Goal: Information Seeking & Learning: Find specific fact

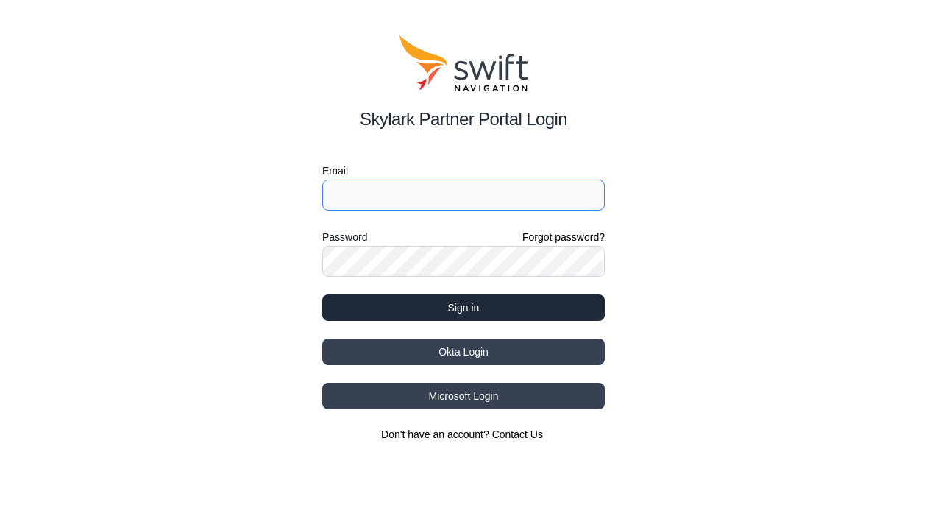
type input "[EMAIL_ADDRESS][DOMAIN_NAME]"
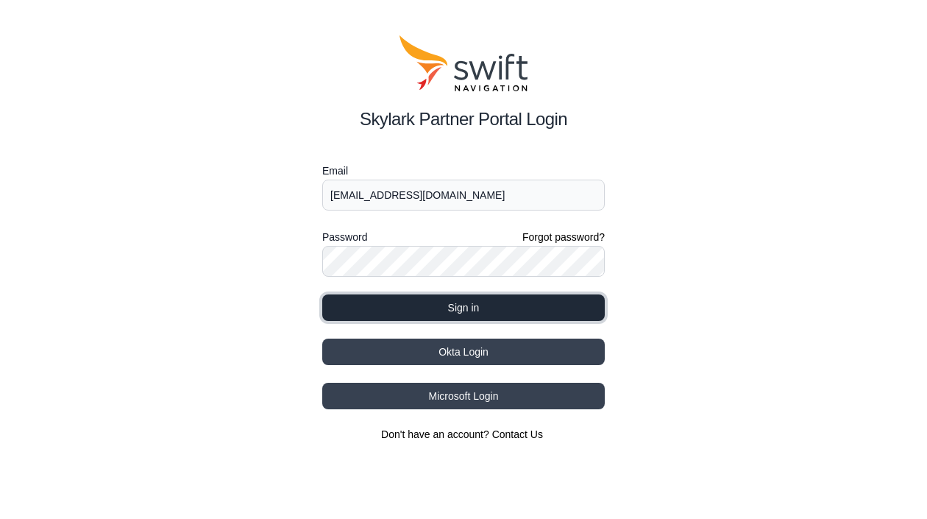
click at [455, 302] on button "Sign in" at bounding box center [463, 307] width 283 height 26
select select
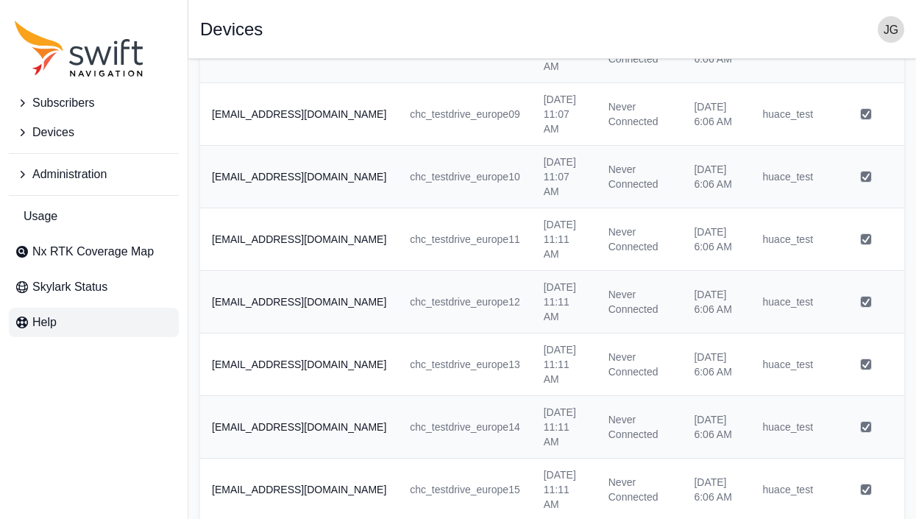
scroll to position [368, 0]
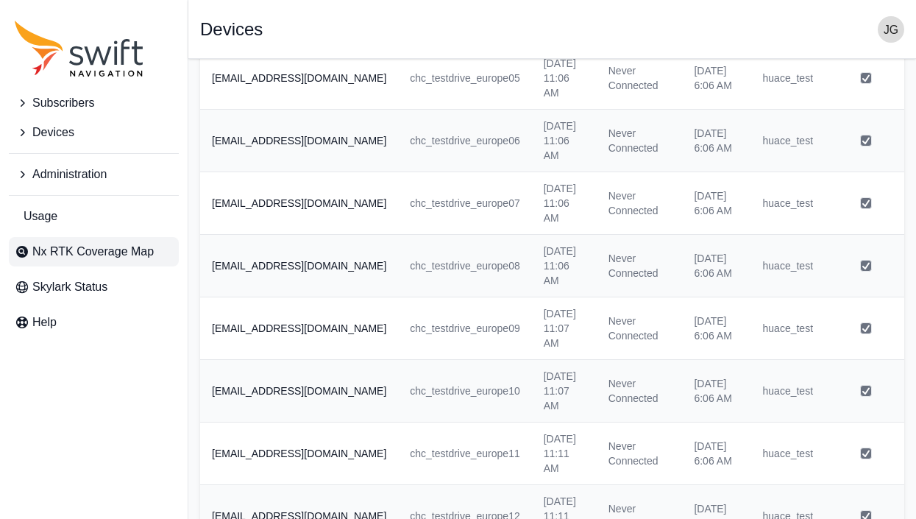
click at [130, 255] on span "Nx RTK Coverage Map" at bounding box center [92, 252] width 121 height 18
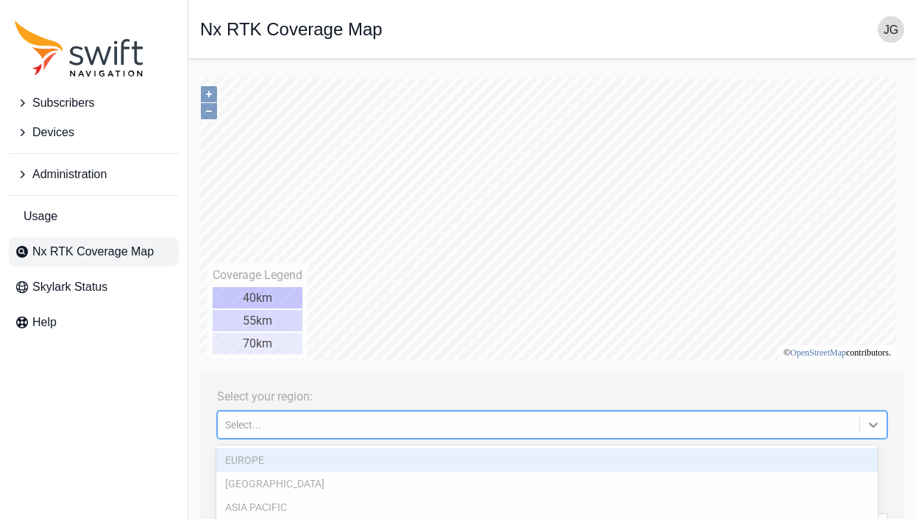
click at [260, 423] on div "Select..." at bounding box center [538, 425] width 627 height 12
click at [263, 461] on div "EUROPE" at bounding box center [546, 460] width 661 height 24
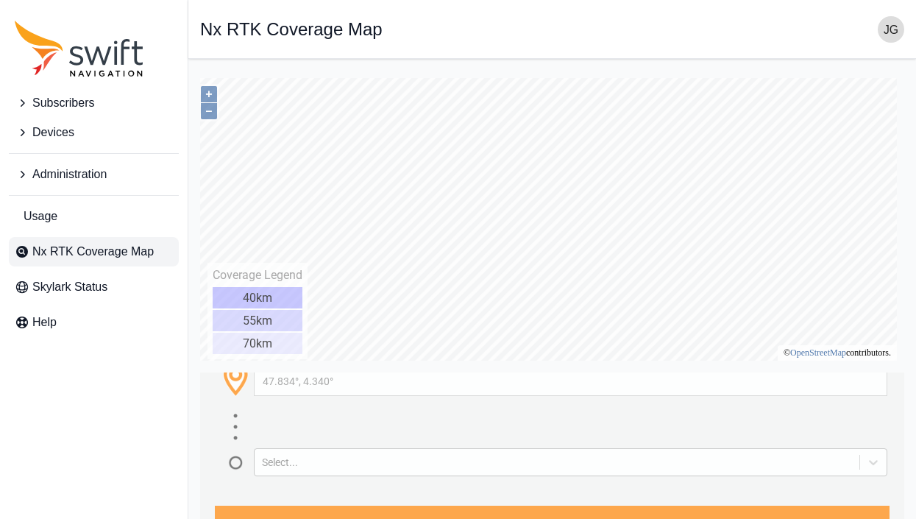
scroll to position [147, 0]
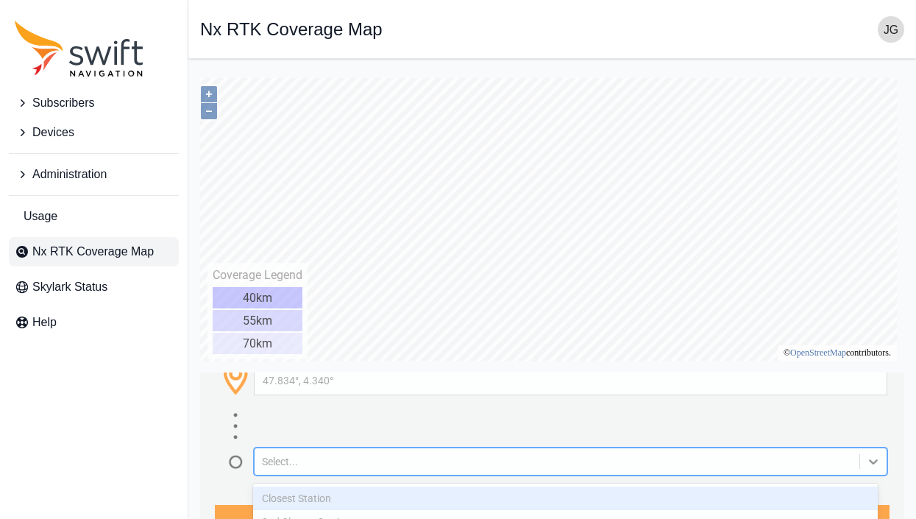
click at [315, 464] on div "Select..." at bounding box center [557, 461] width 590 height 12
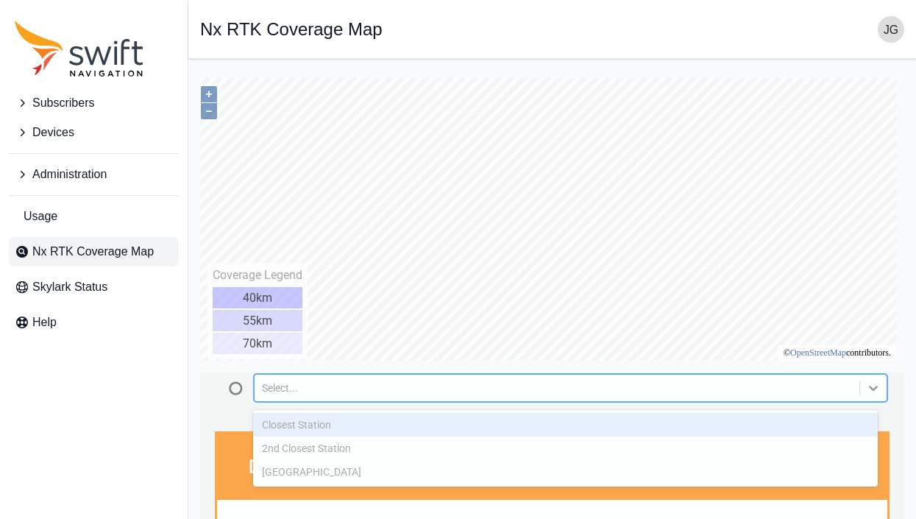
click at [339, 428] on div "Closest Station" at bounding box center [565, 425] width 625 height 24
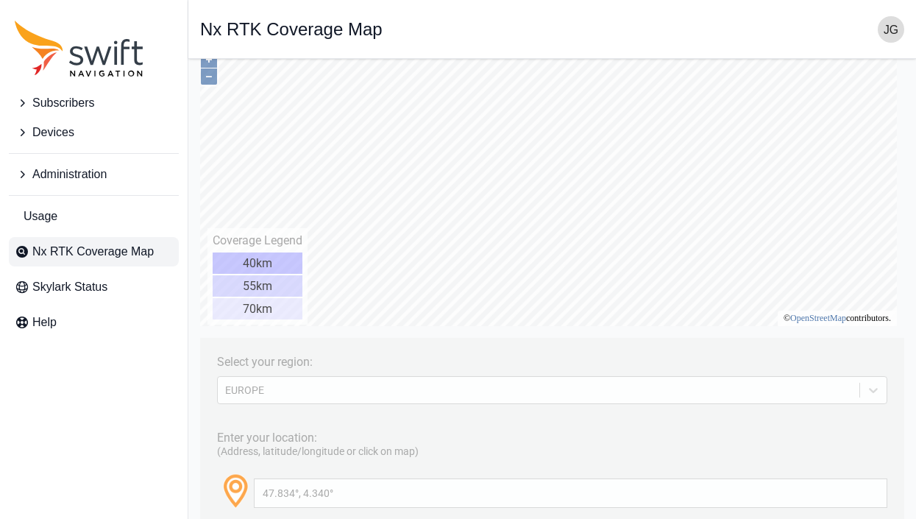
scroll to position [5, 0]
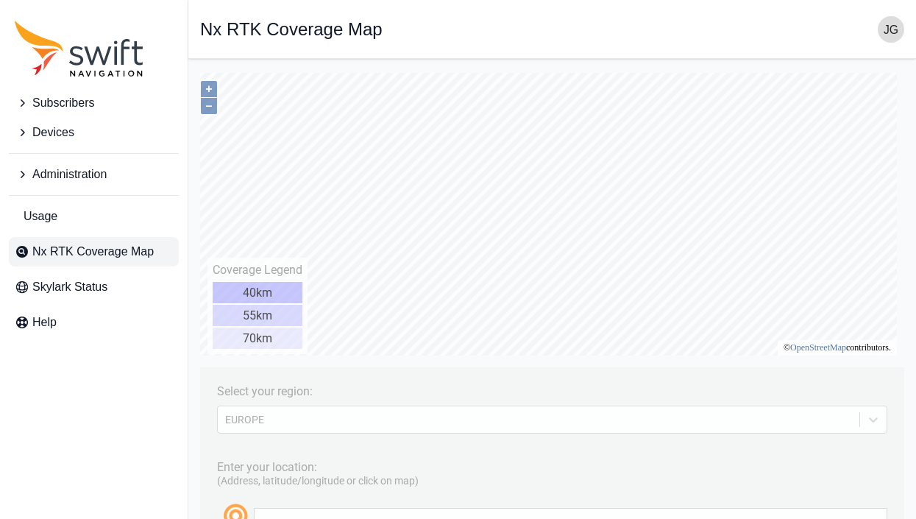
type input "45.591°, 2.172°"
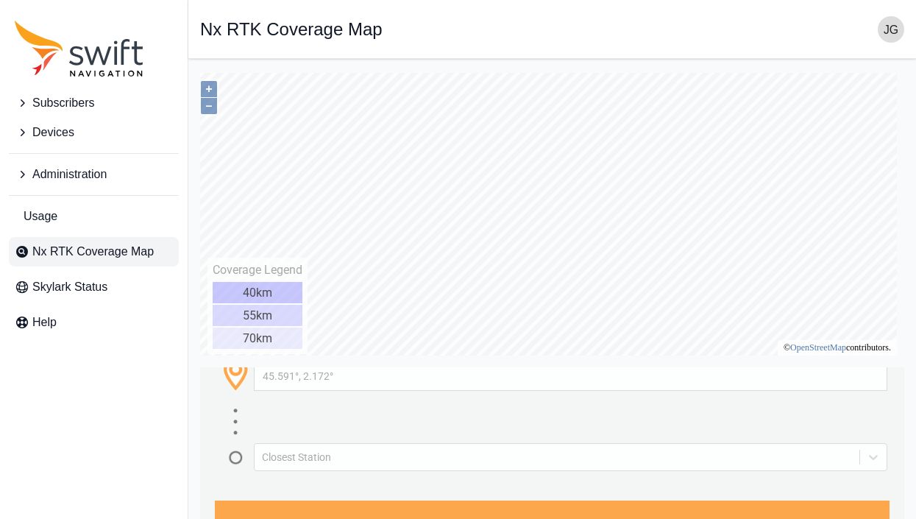
scroll to position [147, 0]
click at [314, 459] on div "Closest Station" at bounding box center [557, 456] width 590 height 12
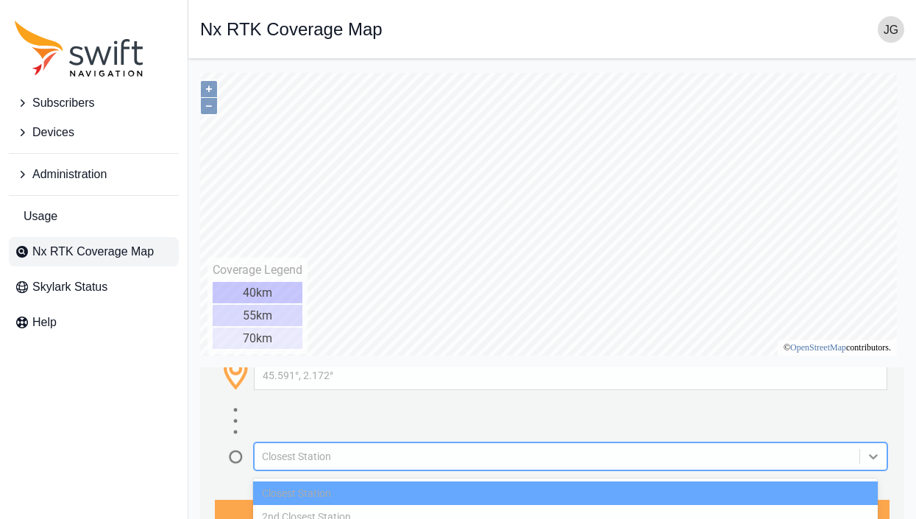
click at [312, 487] on div "Closest Station" at bounding box center [565, 493] width 625 height 24
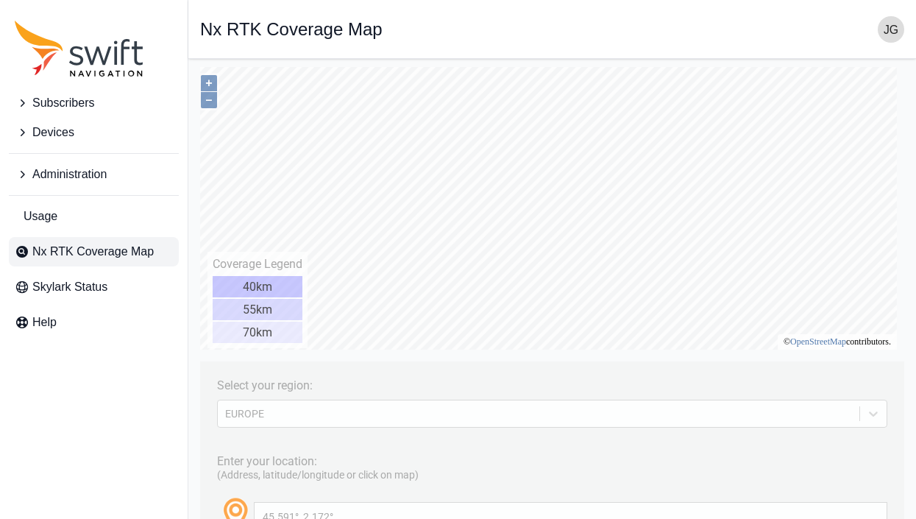
scroll to position [0, 0]
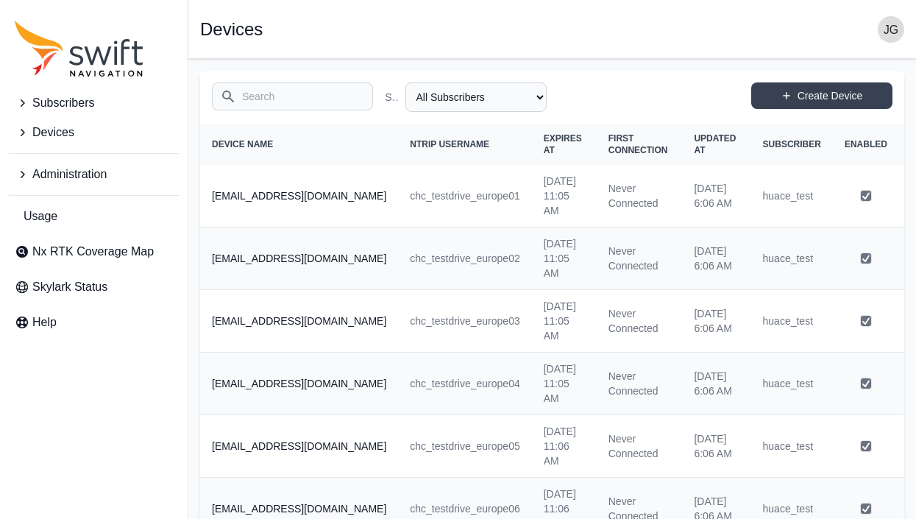
scroll to position [368, 0]
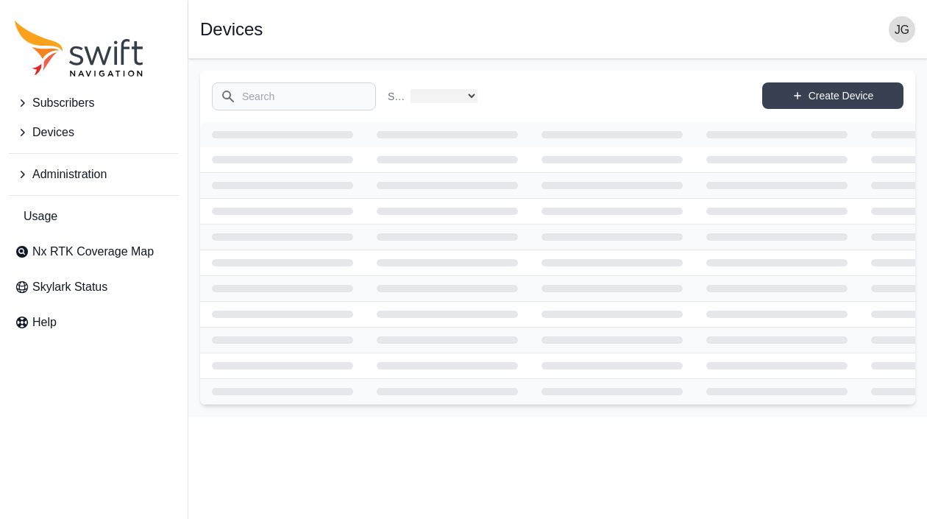
select select
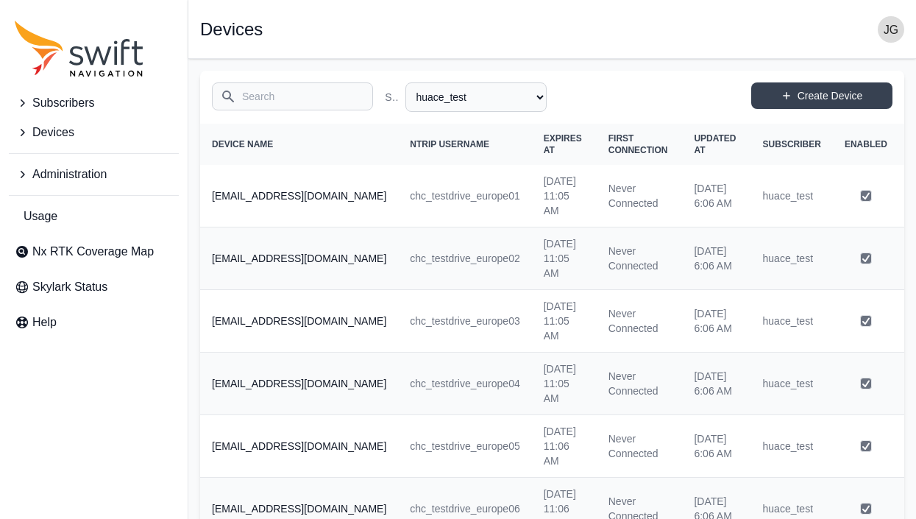
click at [888, 30] on img "button" at bounding box center [891, 29] width 26 height 26
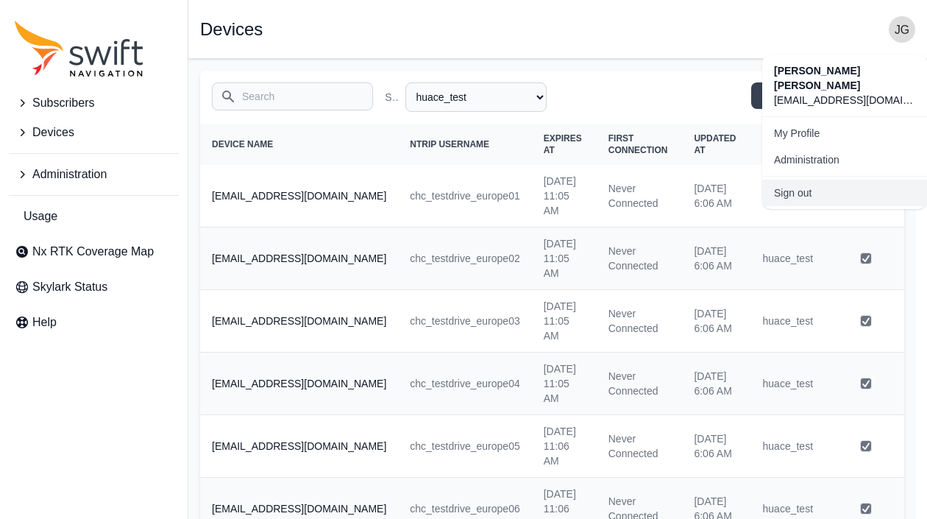
click at [809, 180] on link "Sign out" at bounding box center [844, 193] width 165 height 26
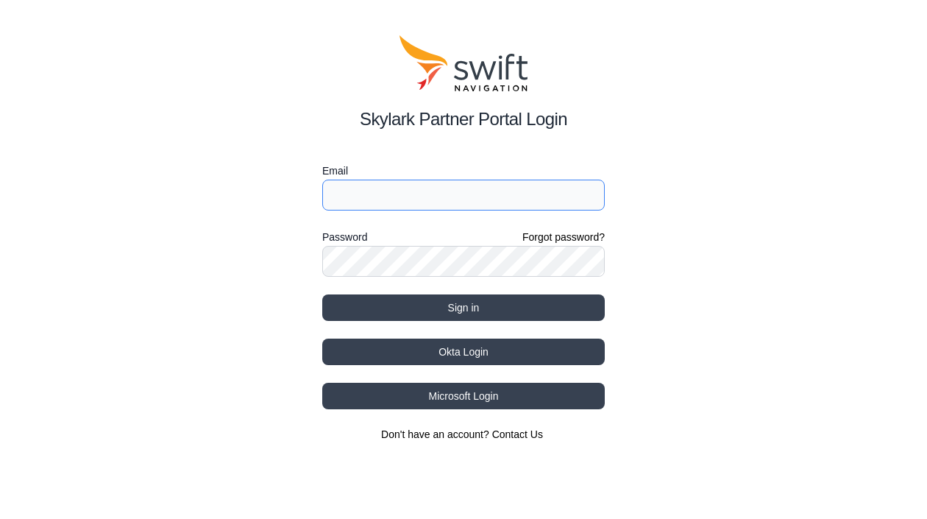
type input "[EMAIL_ADDRESS][DOMAIN_NAME]"
click at [430, 203] on input "[EMAIL_ADDRESS][DOMAIN_NAME]" at bounding box center [463, 195] width 283 height 31
drag, startPoint x: 438, startPoint y: 194, endPoint x: 256, endPoint y: 197, distance: 181.8
click at [250, 198] on div "Skylark Partner Portal Login Email jingzhi_gao@huace.cn Password Forgot passwor…" at bounding box center [463, 238] width 927 height 477
click at [625, 94] on div "Skylark Partner Portal Login Email jingzhi_gao@huace.cn Password Forgot passwor…" at bounding box center [463, 238] width 927 height 477
